Goal: Task Accomplishment & Management: Manage account settings

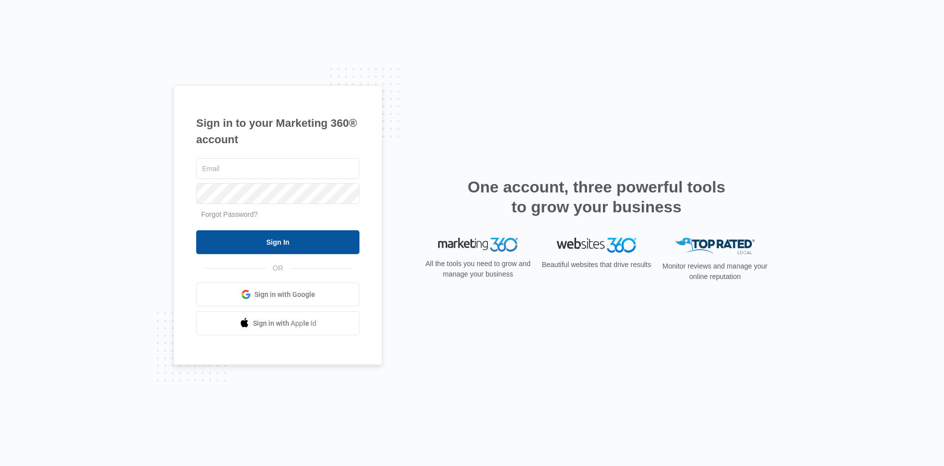
type input "[EMAIL_ADDRESS][DOMAIN_NAME]"
click at [253, 244] on input "Sign In" at bounding box center [277, 242] width 163 height 24
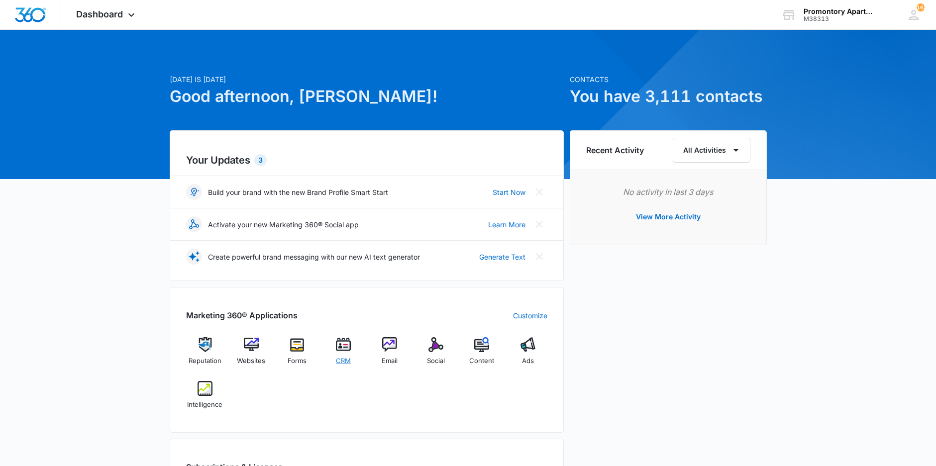
click at [347, 343] on img at bounding box center [343, 344] width 15 height 15
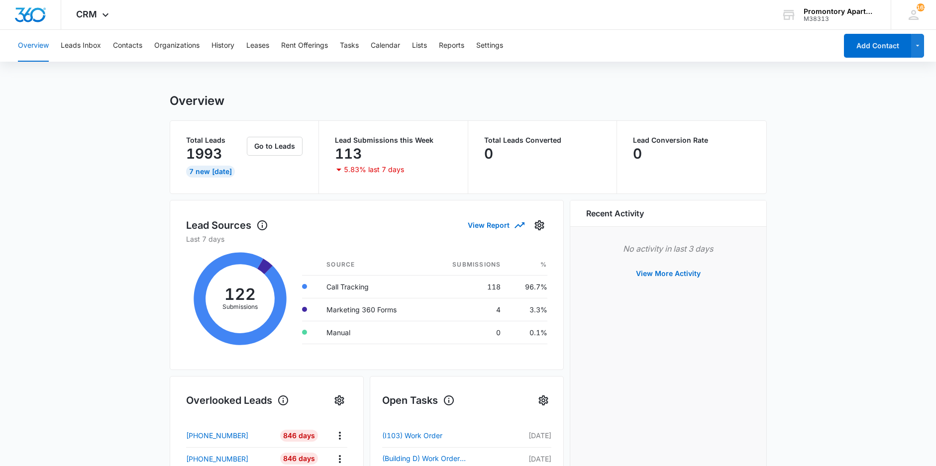
click at [362, 47] on div "Overview Leads Inbox Contacts Organizations History Leases Rent Offerings Tasks…" at bounding box center [424, 46] width 825 height 32
click at [357, 45] on button "Tasks" at bounding box center [349, 46] width 19 height 32
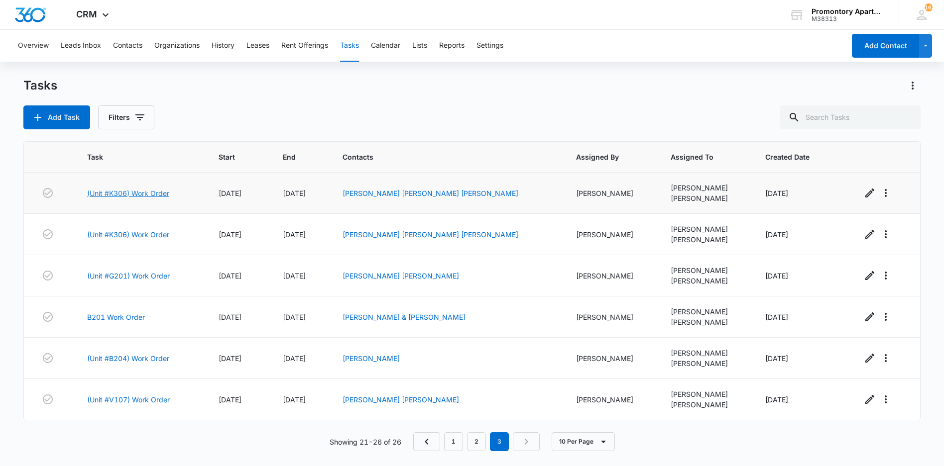
click at [130, 196] on link "(Unit #K306) Work Order" at bounding box center [128, 193] width 82 height 10
click at [152, 399] on link "(Unit #V107) Work Order" at bounding box center [128, 400] width 83 height 10
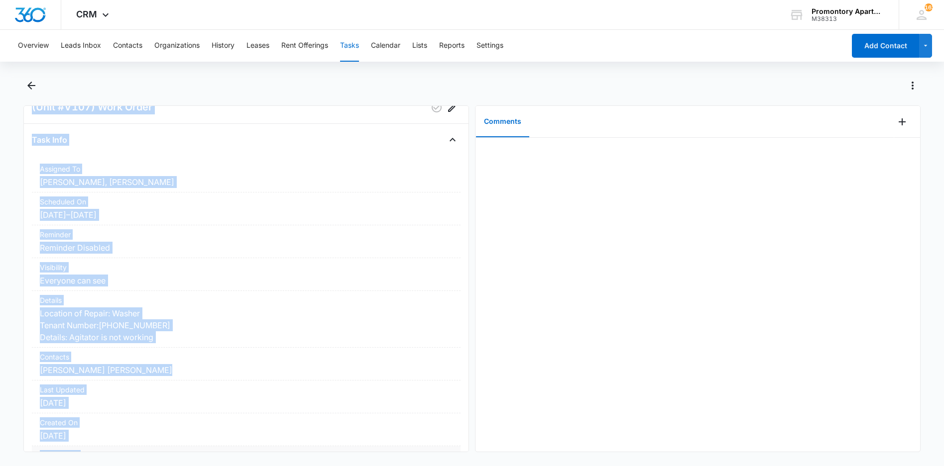
scroll to position [92, 0]
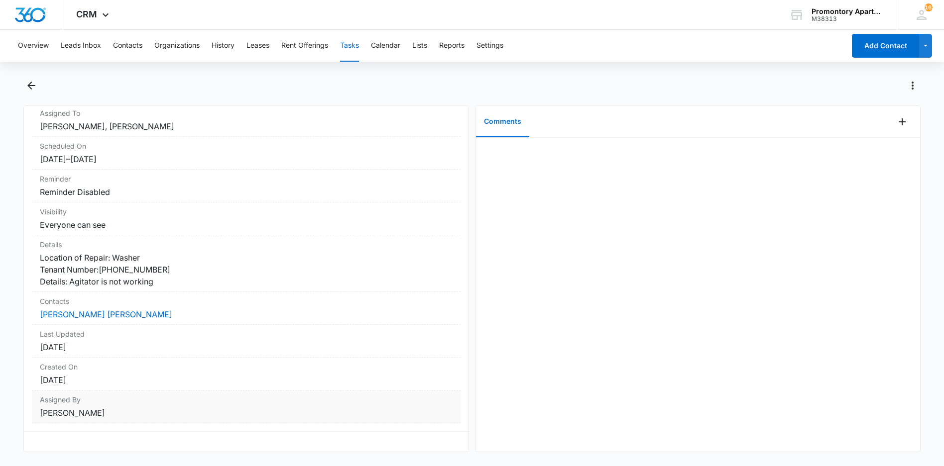
drag, startPoint x: 28, startPoint y: 130, endPoint x: 166, endPoint y: 441, distance: 340.5
click at [166, 441] on div "(Unit #V107) Work Order Task Info Assigned To [PERSON_NAME], [PERSON_NAME] Sche…" at bounding box center [245, 279] width 445 height 347
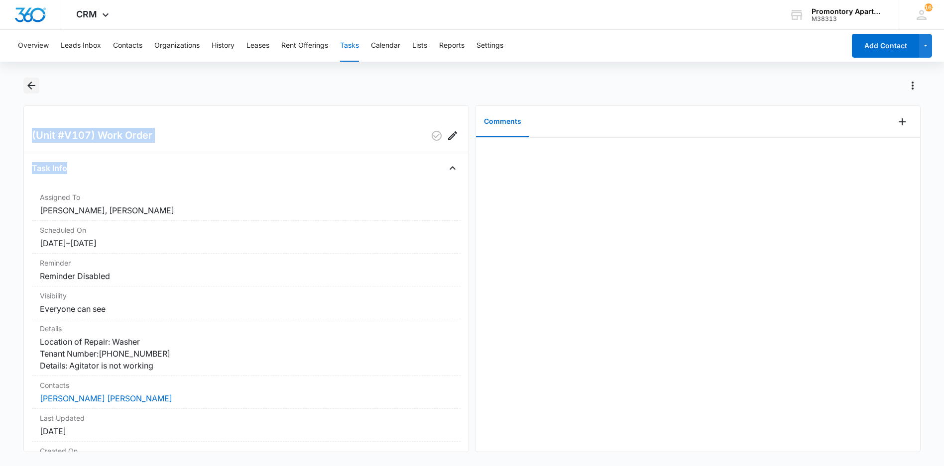
click at [31, 83] on icon "Back" at bounding box center [31, 86] width 8 height 8
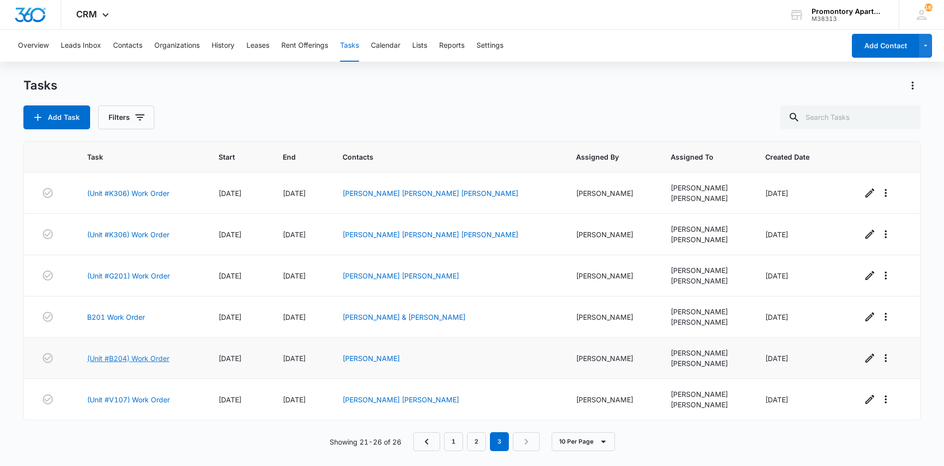
click at [141, 356] on link "(Unit #B204) Work Order" at bounding box center [128, 358] width 82 height 10
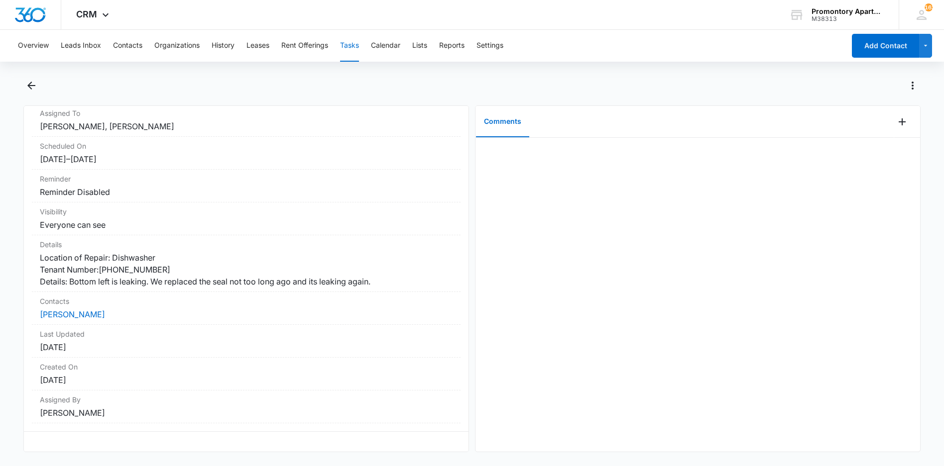
drag, startPoint x: 33, startPoint y: 134, endPoint x: 206, endPoint y: 455, distance: 364.7
click at [206, 455] on div "(Unit #B204) Work Order Task Info Assigned To [PERSON_NAME], [PERSON_NAME] Sche…" at bounding box center [471, 271] width 896 height 387
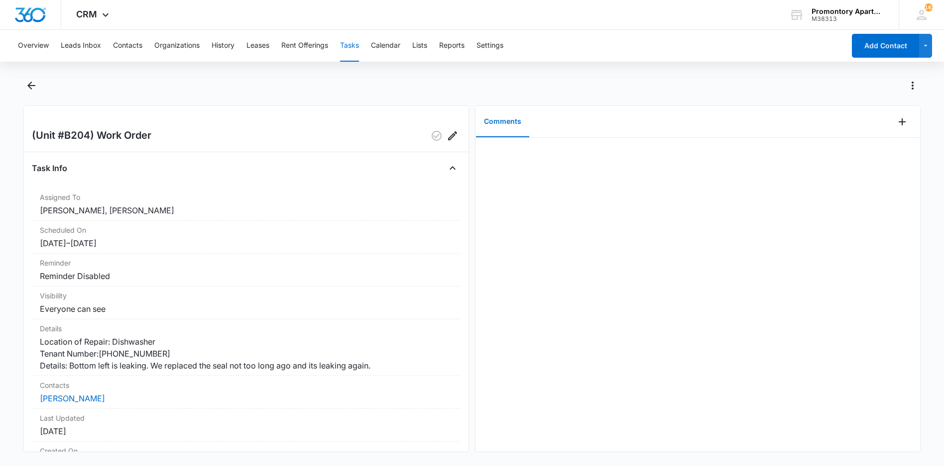
click at [726, 267] on div at bounding box center [697, 295] width 444 height 314
